Goal: Obtain resource: Download file/media

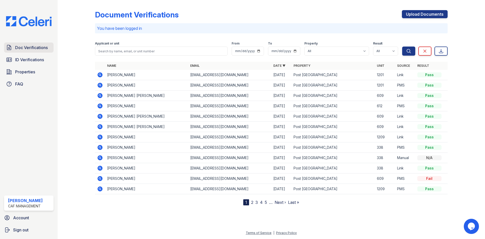
drag, startPoint x: 21, startPoint y: 57, endPoint x: 17, endPoint y: 49, distance: 8.8
click at [21, 57] on span "ID Verifications" at bounding box center [29, 60] width 29 height 6
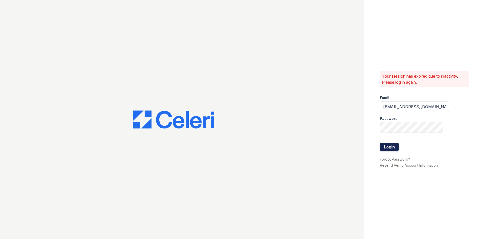
click at [383, 145] on button "Login" at bounding box center [389, 147] width 19 height 8
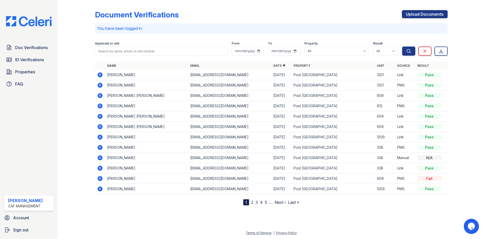
click at [100, 75] on icon at bounding box center [99, 74] width 1 height 1
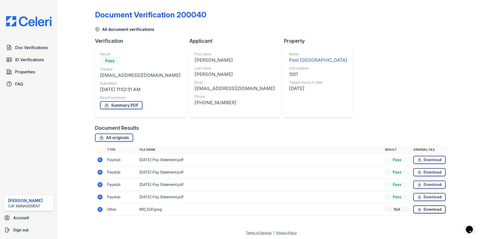
click at [429, 209] on link "Download" at bounding box center [429, 209] width 32 height 8
click at [438, 207] on link "Download" at bounding box center [429, 209] width 32 height 8
click at [26, 56] on link "ID Verifications" at bounding box center [29, 60] width 50 height 10
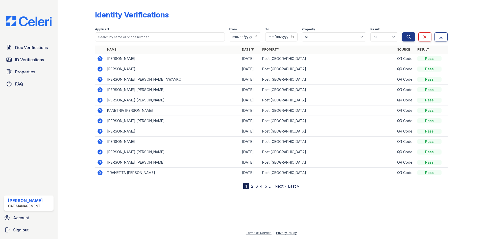
click at [60, 128] on div "Identity Verifications Filter Applicant From To Property All Post Oak Place Res…" at bounding box center [272, 119] width 428 height 239
